Goal: Information Seeking & Learning: Learn about a topic

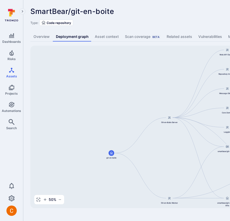
click at [172, 17] on div "SmartBear/git-en-boite ... Show more Type: Code repository" at bounding box center [197, 16] width 334 height 19
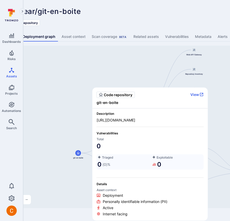
scroll to position [0, 34]
click at [195, 93] on button "View" at bounding box center [196, 94] width 13 height 5
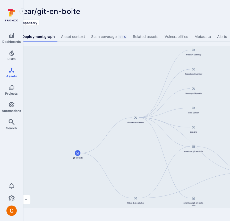
click at [174, 17] on div "SmartBear/git-en-boite ... Show more Type: Code repository" at bounding box center [164, 16] width 334 height 19
